Goal: Task Accomplishment & Management: Use online tool/utility

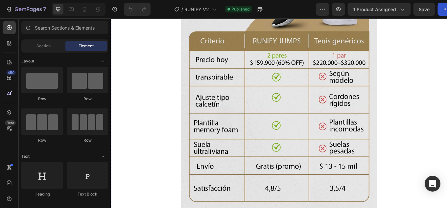
scroll to position [33, 0]
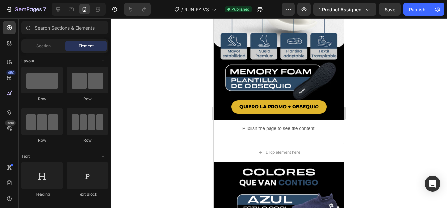
scroll to position [493, 0]
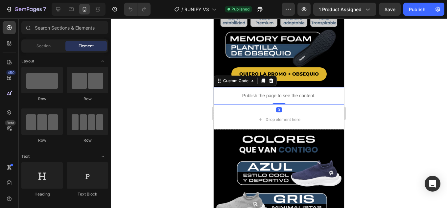
click at [287, 92] on p "Publish the page to see the content." at bounding box center [279, 95] width 131 height 7
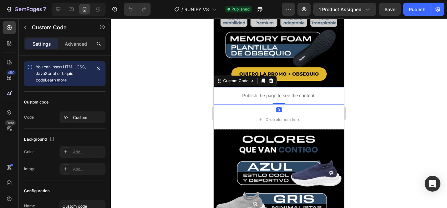
click at [284, 92] on p "Publish the page to see the content." at bounding box center [279, 95] width 131 height 7
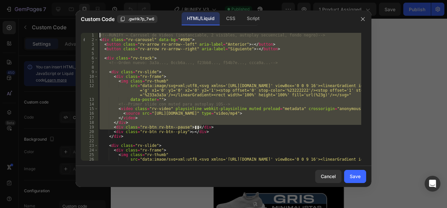
drag, startPoint x: 165, startPoint y: 100, endPoint x: 58, endPoint y: -19, distance: 160.7
click at [58, 0] on html "7 Version history / RUNIFY V3 Published Preview 1 product assigned Save Publish…" at bounding box center [223, 0] width 447 height 0
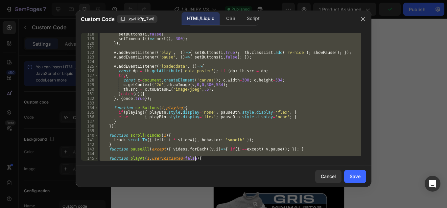
scroll to position [770, 0]
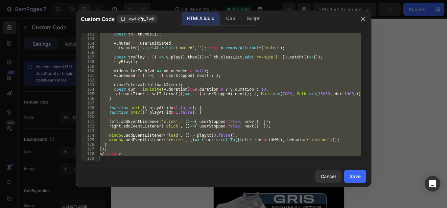
drag, startPoint x: 99, startPoint y: 34, endPoint x: 227, endPoint y: 193, distance: 204.5
click at [236, 205] on div "Custom Code .gwHk7p_7w6 HTML/Liquid CSS Script > 152 153 154 155 156 157 158 15…" at bounding box center [223, 104] width 447 height 208
type textarea "</script>"
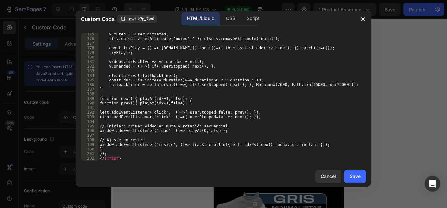
scroll to position [885, 0]
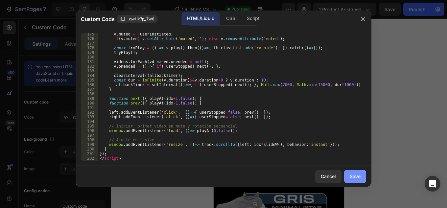
click at [354, 173] on div "Save" at bounding box center [355, 176] width 11 height 7
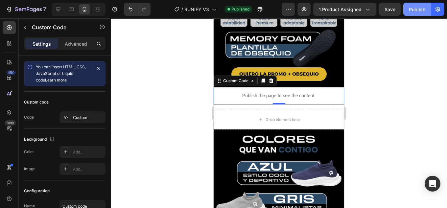
click at [415, 8] on div "Publish" at bounding box center [417, 9] width 16 height 7
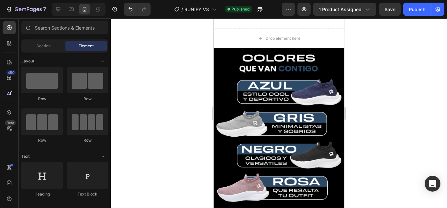
scroll to position [568, 0]
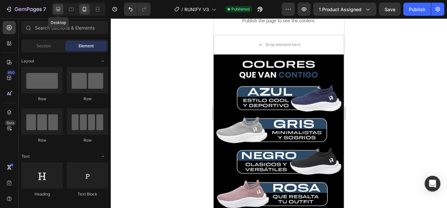
click at [57, 8] on icon at bounding box center [58, 9] width 7 height 7
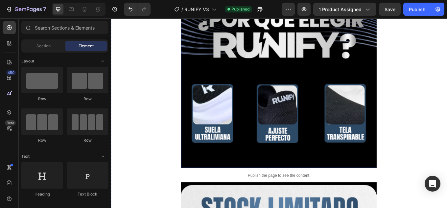
scroll to position [1480, 0]
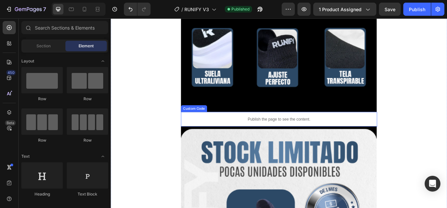
click at [335, 134] on p "Publish the page to see the content." at bounding box center [308, 137] width 230 height 7
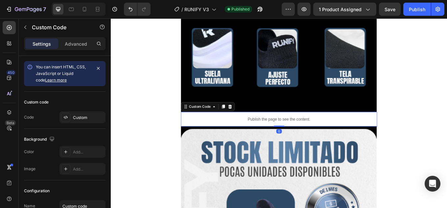
click at [335, 134] on p "Publish the page to see the content." at bounding box center [308, 137] width 230 height 7
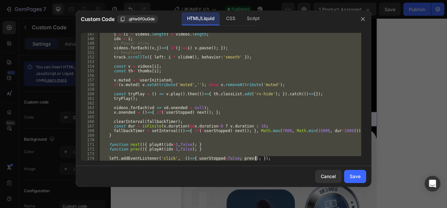
scroll to position [830, 0]
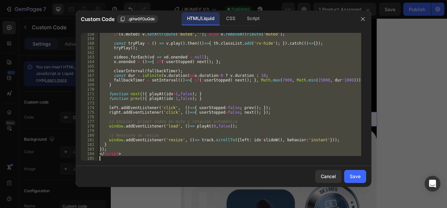
drag, startPoint x: 142, startPoint y: 76, endPoint x: 367, endPoint y: 206, distance: 260.3
click at [372, 0] on html "7 Version history / RUNIFY V3 Published Preview 1 product assigned Save Publish…" at bounding box center [223, 0] width 447 height 0
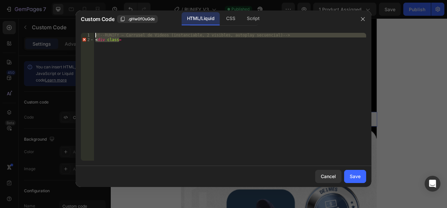
drag, startPoint x: 83, startPoint y: 38, endPoint x: 50, endPoint y: 0, distance: 50.6
click at [44, 0] on div "Custom Code .gHw0fOuGde HTML/Liquid CSS Script <div class= 1 2 <!-- RUNIFY – Ca…" at bounding box center [223, 104] width 447 height 208
type textarea "<!-- RUNIFY – Carrusel de Videos (instanciable, 2 visibles, autoplay secuencial…"
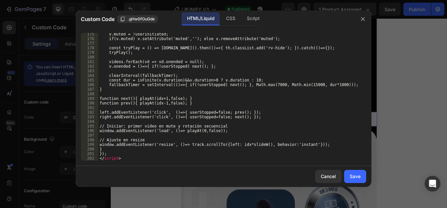
scroll to position [885, 0]
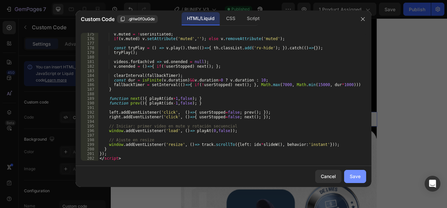
click at [355, 175] on div "Save" at bounding box center [355, 176] width 11 height 7
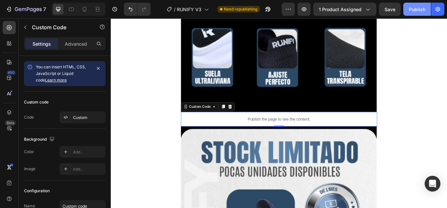
click at [421, 7] on div "Publish" at bounding box center [417, 9] width 16 height 7
click at [319, 134] on p "Publish the page to see the content." at bounding box center [308, 137] width 230 height 7
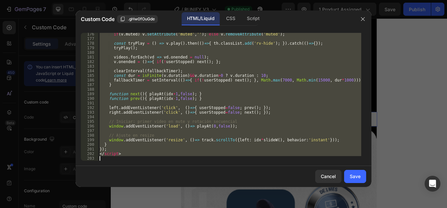
scroll to position [890, 0]
drag, startPoint x: 130, startPoint y: 74, endPoint x: 283, endPoint y: 222, distance: 213.3
click at [283, 0] on html "7 Version history / RUNIFY V3 Published Preview 1 product assigned Save Publish…" at bounding box center [223, 0] width 447 height 0
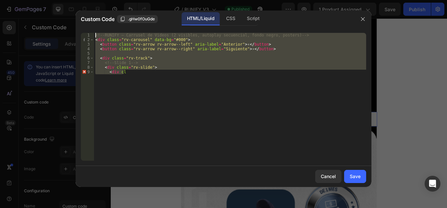
drag, startPoint x: 106, startPoint y: 50, endPoint x: 30, endPoint y: -29, distance: 109.6
click at [30, 0] on html "7 Version history / RUNIFY V3 Published Preview 1 product assigned Save Publish…" at bounding box center [223, 0] width 447 height 0
type textarea "<!-- RUNIFY – Carrusel de Videos (2 visibles, autoplay secuencial, fondo negro,…"
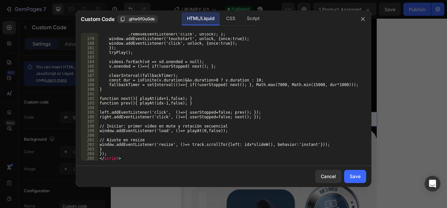
scroll to position [931, 0]
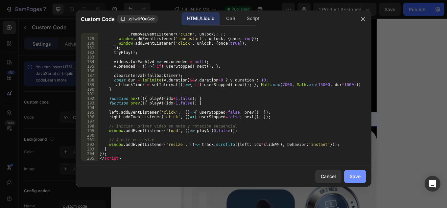
click at [358, 174] on div "Save" at bounding box center [355, 176] width 11 height 7
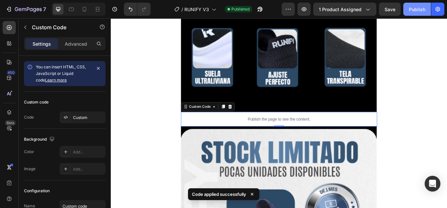
click at [417, 8] on div "Publish" at bounding box center [417, 9] width 16 height 7
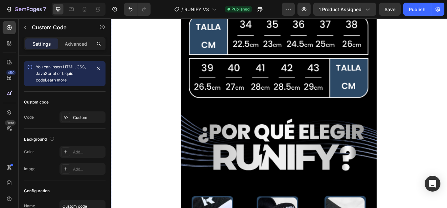
scroll to position [1151, 0]
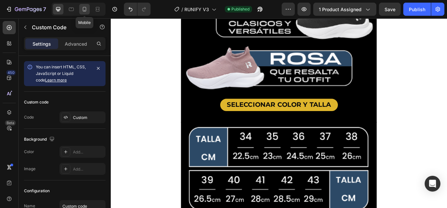
click at [82, 9] on icon at bounding box center [84, 9] width 7 height 7
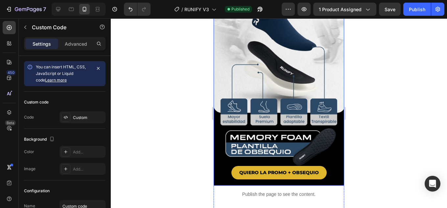
scroll to position [493, 0]
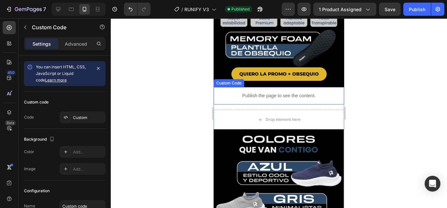
click at [293, 92] on p "Publish the page to see the content." at bounding box center [279, 95] width 131 height 7
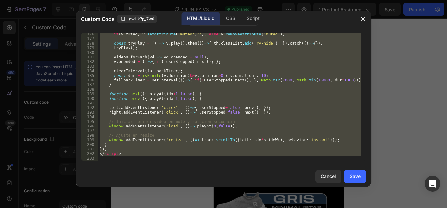
scroll to position [890, 0]
drag, startPoint x: 129, startPoint y: 61, endPoint x: 278, endPoint y: 224, distance: 220.9
click at [278, 0] on html "7 Version history / RUNIFY V3 Published Preview 1 product assigned Save Publish…" at bounding box center [223, 0] width 447 height 0
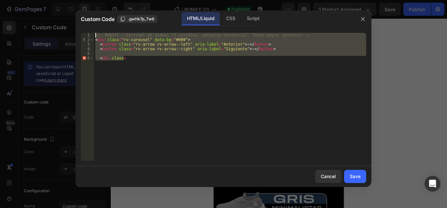
drag, startPoint x: 97, startPoint y: 33, endPoint x: 44, endPoint y: -19, distance: 74.4
click at [44, 0] on html "7 Version history / RUNIFY V3 Published Preview 1 product assigned Save Publish…" at bounding box center [223, 0] width 447 height 0
type textarea "<!-- RUNIFY – Carrusel de Videos (2 visibles, autoplay secuencial, fondo negro,…"
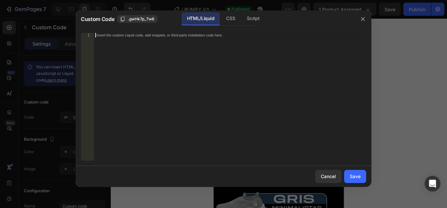
scroll to position [931, 0]
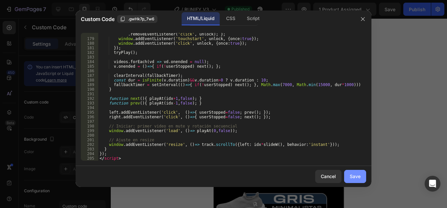
click at [356, 177] on div "Save" at bounding box center [355, 176] width 11 height 7
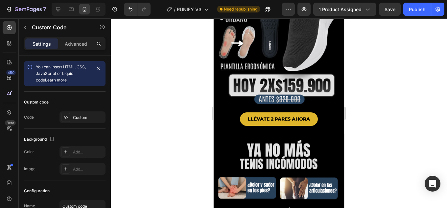
scroll to position [0, 0]
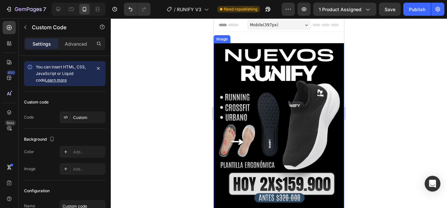
click at [278, 54] on img at bounding box center [279, 137] width 131 height 189
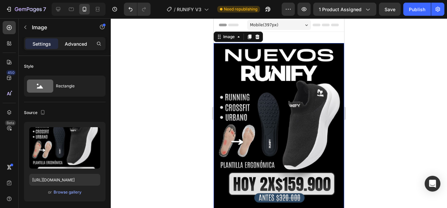
click at [79, 43] on p "Advanced" at bounding box center [76, 43] width 22 height 7
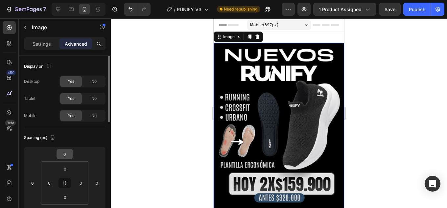
click at [67, 155] on input "0" at bounding box center [64, 154] width 13 height 10
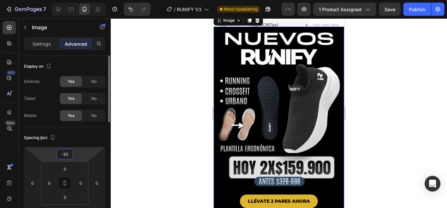
type input "-5"
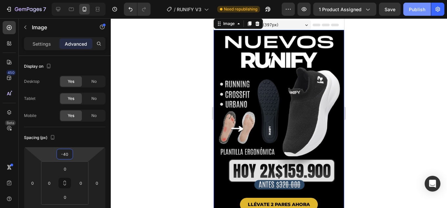
type input "-40"
click at [423, 8] on div "Publish" at bounding box center [417, 9] width 16 height 7
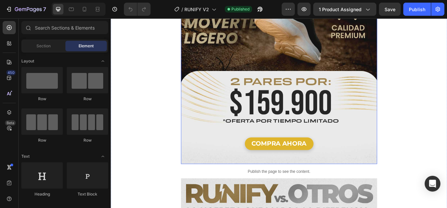
scroll to position [1217, 0]
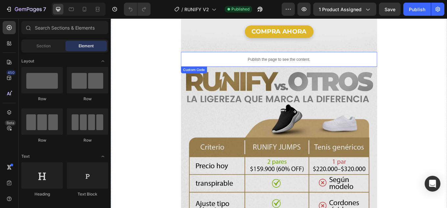
click at [318, 63] on p "Publish the page to see the content." at bounding box center [308, 66] width 230 height 7
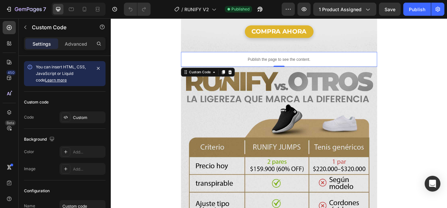
click at [318, 63] on p "Publish the page to see the content." at bounding box center [308, 66] width 230 height 7
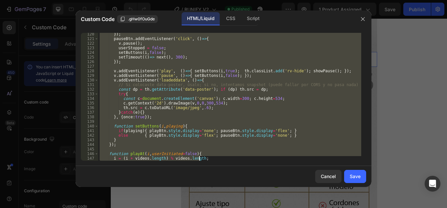
scroll to position [830, 0]
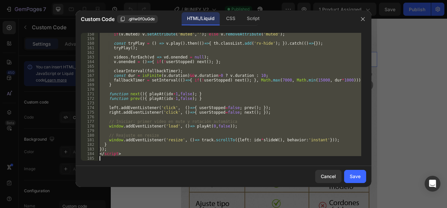
drag, startPoint x: 121, startPoint y: 51, endPoint x: 322, endPoint y: 224, distance: 265.2
click at [322, 0] on html "7 Version history / RUNIFY V2 Published Preview 1 product assigned Save Publish…" at bounding box center [223, 0] width 447 height 0
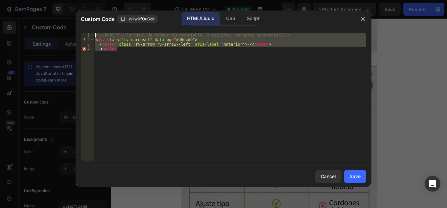
drag, startPoint x: 172, startPoint y: 99, endPoint x: 38, endPoint y: -18, distance: 177.9
click at [38, 0] on html "7 Version history / RUNIFY V2 Published Preview 1 product assigned Save Publish…" at bounding box center [223, 0] width 447 height 0
type textarea "<!-- RUNIFY – Carrusel de Videos (instanciable, 2 visibles, autoplay secuencial…"
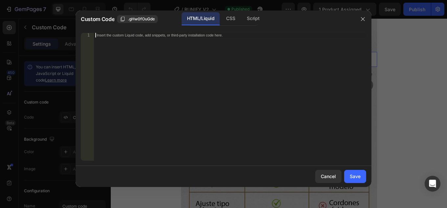
click at [236, 92] on div "Insert the custom Liquid code, add snippets, or third-party installation code h…" at bounding box center [230, 101] width 272 height 137
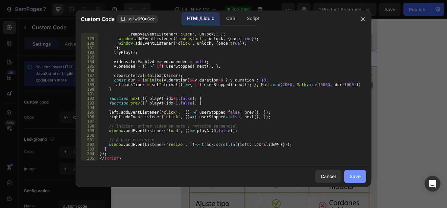
click at [356, 175] on div "Save" at bounding box center [355, 176] width 11 height 7
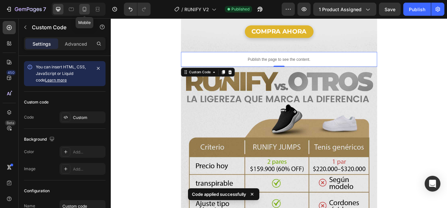
click at [85, 10] on icon at bounding box center [84, 9] width 7 height 7
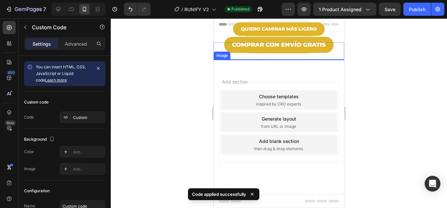
scroll to position [658, 0]
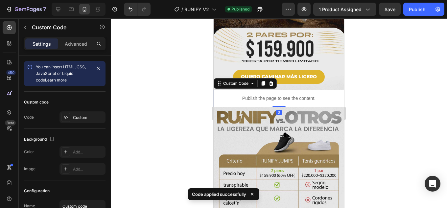
click at [285, 95] on p "Publish the page to see the content." at bounding box center [279, 98] width 131 height 7
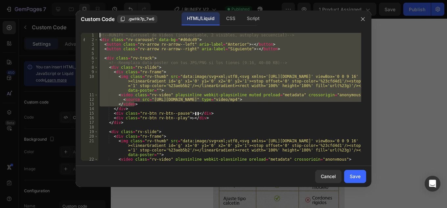
drag, startPoint x: 181, startPoint y: 85, endPoint x: 57, endPoint y: -13, distance: 157.3
click at [57, 0] on html "7 Version history / RUNIFY V2 Published Preview 1 product assigned Save Publish…" at bounding box center [223, 0] width 447 height 0
type textarea "<!-- RUNIFY – Carrusel de Videos (instanciable, 2 visibles, autoplay secuencial…"
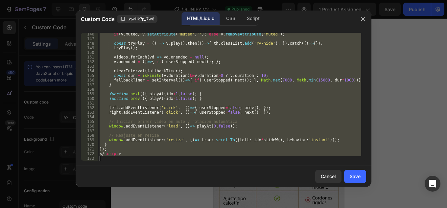
scroll to position [761, 0]
drag, startPoint x: 112, startPoint y: 34, endPoint x: 294, endPoint y: 221, distance: 260.8
click at [294, 0] on html "7 Version history / RUNIFY V2 Published Preview 1 product assigned Save Publish…" at bounding box center [223, 0] width 447 height 0
type textarea "</script>"
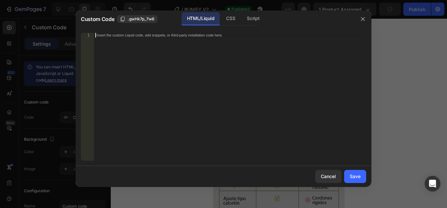
paste textarea "window.addEventListener('load', ()=> playAt(0,false));"
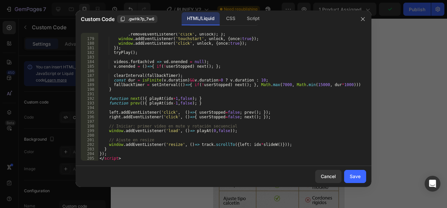
click at [280, 130] on div "const unlock = ( ) => { v . play ( ) . catch (( ) => { }) ; window . removeEven…" at bounding box center [229, 98] width 263 height 142
type textarea "window.addEventListener('load', ()=> playAt(0,false));"
click at [360, 175] on div "Save" at bounding box center [355, 176] width 11 height 7
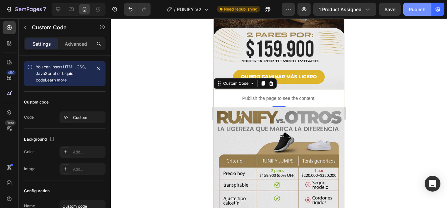
click at [419, 9] on div "Publish" at bounding box center [417, 9] width 16 height 7
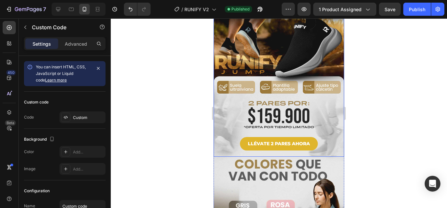
scroll to position [0, 0]
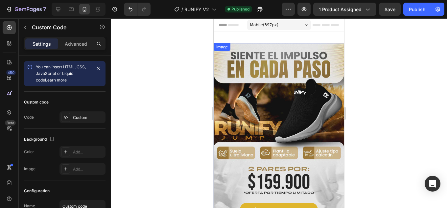
click at [288, 65] on img at bounding box center [279, 133] width 131 height 180
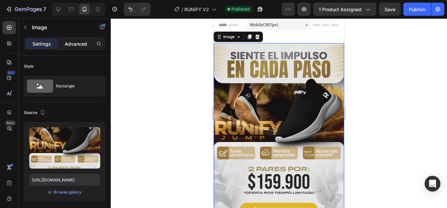
click at [78, 43] on p "Advanced" at bounding box center [76, 43] width 22 height 7
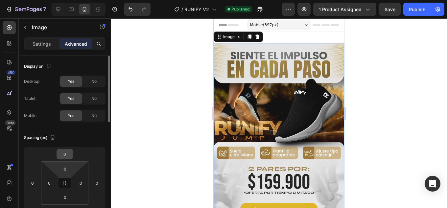
click at [63, 155] on input "0" at bounding box center [64, 154] width 13 height 10
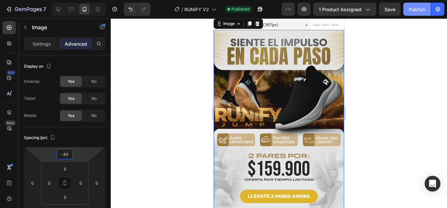
type input "-40"
click at [415, 8] on div "Publish" at bounding box center [417, 9] width 16 height 7
